Goal: Information Seeking & Learning: Learn about a topic

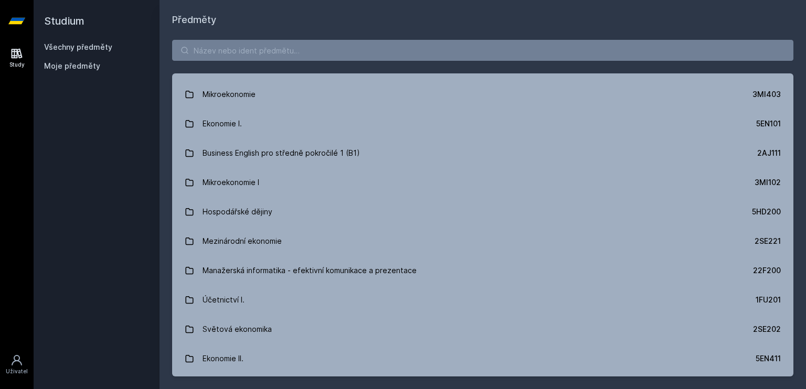
scroll to position [180, 0]
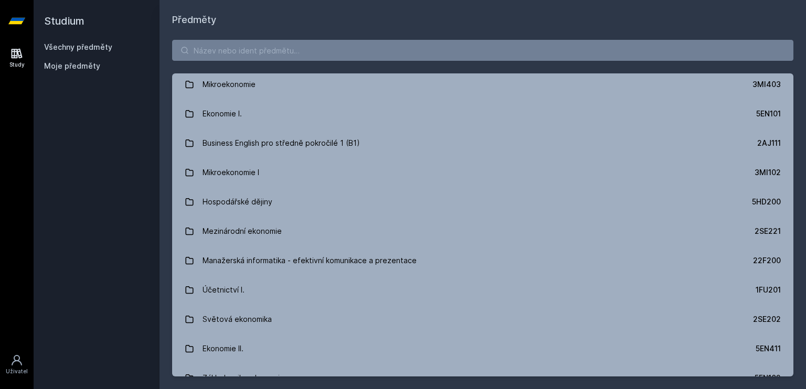
click at [224, 37] on div "Právo 2PR101 Statistika 4ST201 Matematika pro ekonomy 4MM101 Angličtina pro eko…" at bounding box center [482, 208] width 646 height 362
click at [233, 49] on input "search" at bounding box center [482, 50] width 621 height 21
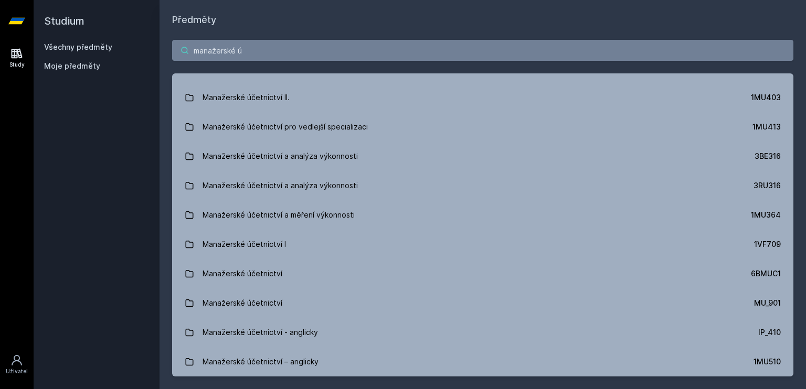
scroll to position [78, 0]
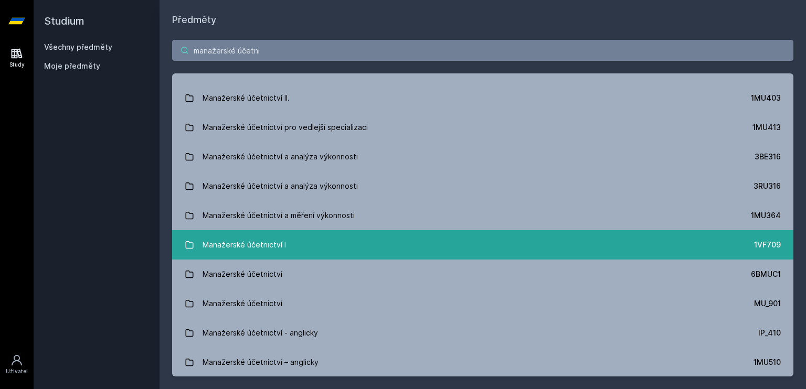
type input "manažerské účetni"
click at [245, 247] on div "Manažerské účetnictví I" at bounding box center [243, 244] width 83 height 21
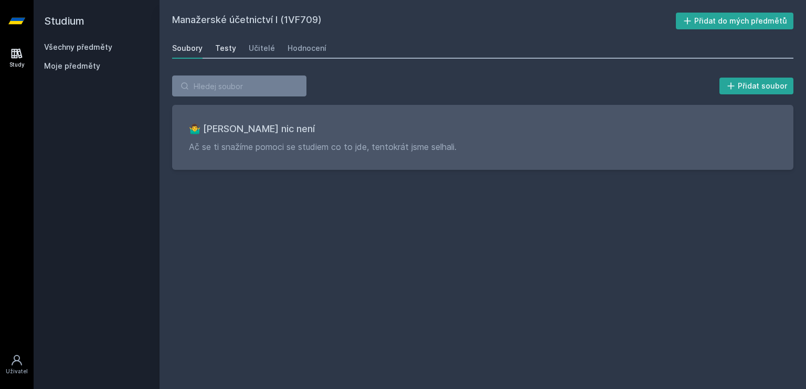
click at [222, 51] on div "Testy" at bounding box center [225, 48] width 21 height 10
click at [254, 50] on div "Učitelé" at bounding box center [262, 48] width 26 height 10
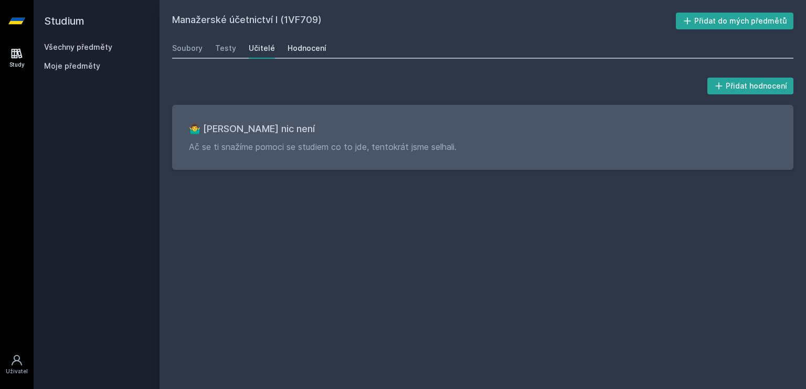
click at [296, 52] on div "Hodnocení" at bounding box center [306, 48] width 39 height 10
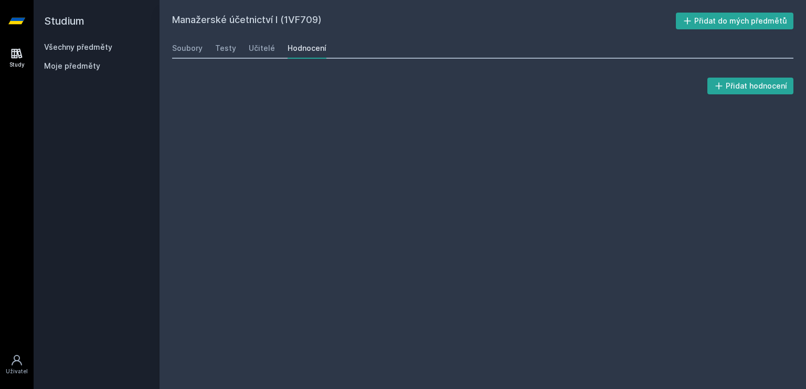
click at [297, 19] on h2 "Manažerské účetnictví I (1VF709)" at bounding box center [424, 21] width 504 height 17
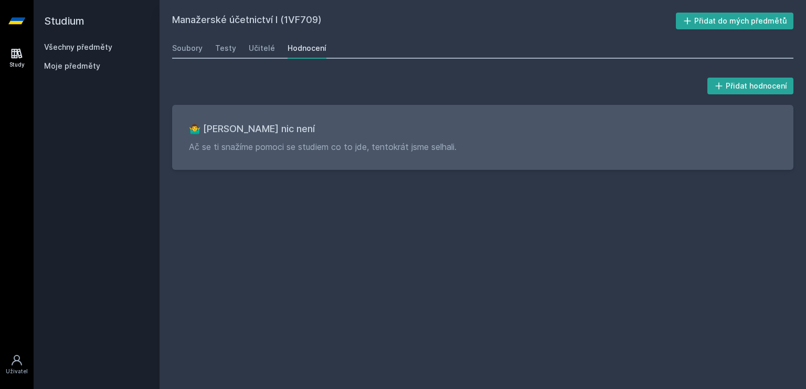
click at [69, 47] on link "Všechny předměty" at bounding box center [78, 46] width 68 height 9
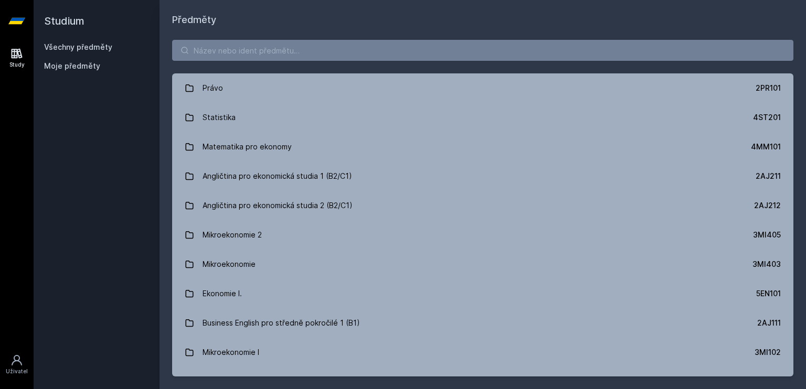
click at [228, 62] on div "Právo 2PR101 Statistika 4ST201 Matematika pro ekonomy 4MM101 Angličtina pro eko…" at bounding box center [482, 208] width 646 height 362
click at [224, 54] on input "search" at bounding box center [482, 50] width 621 height 21
paste input "1MU305"
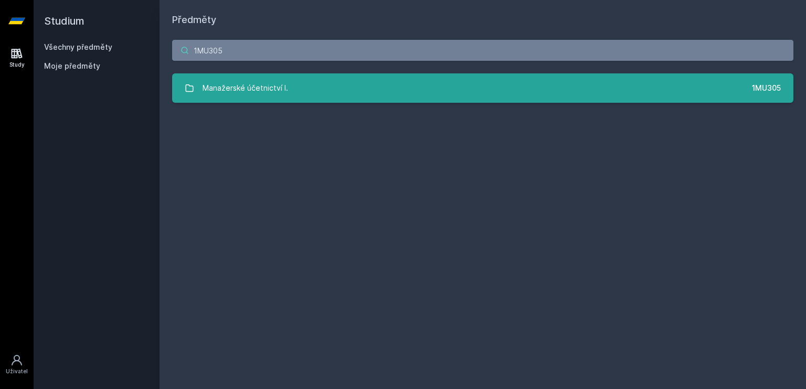
type input "1MU305"
click at [261, 81] on div "Manažerské účetnictví I." at bounding box center [244, 88] width 85 height 21
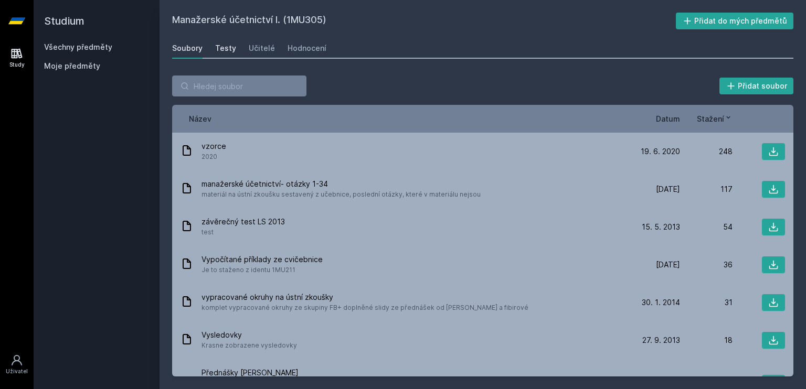
click at [228, 48] on div "Testy" at bounding box center [225, 48] width 21 height 10
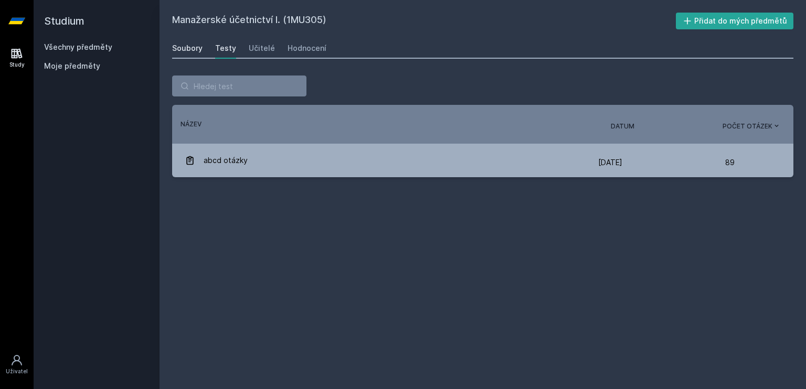
click at [195, 50] on div "Soubory" at bounding box center [187, 48] width 30 height 10
